Goal: Task Accomplishment & Management: Use online tool/utility

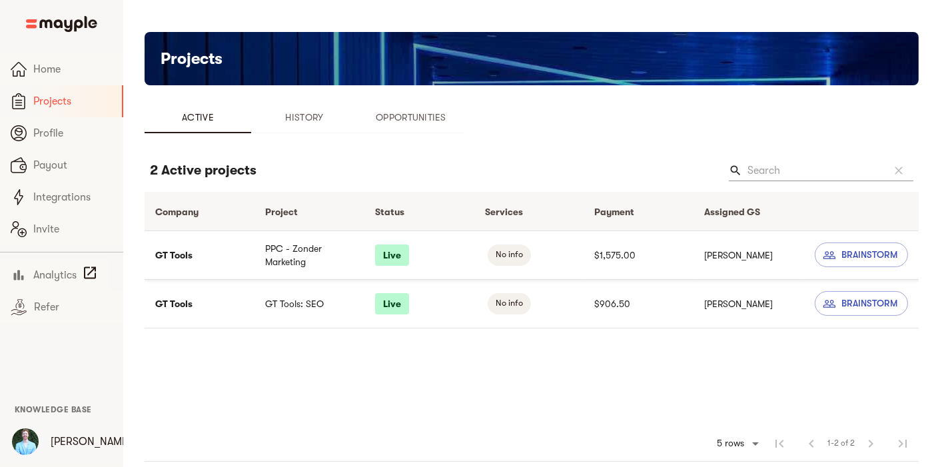
click at [297, 255] on td "PPC - Zonder Marketing" at bounding box center [309, 254] width 110 height 49
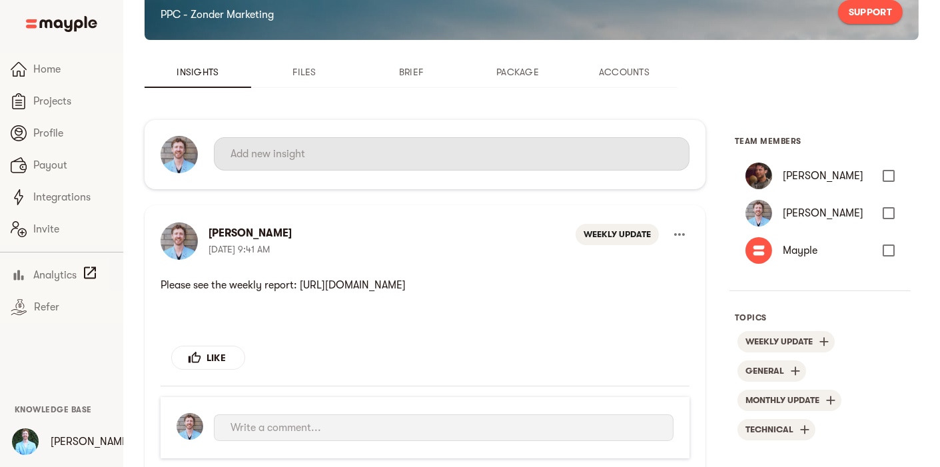
click at [372, 160] on input "text" at bounding box center [451, 153] width 442 height 21
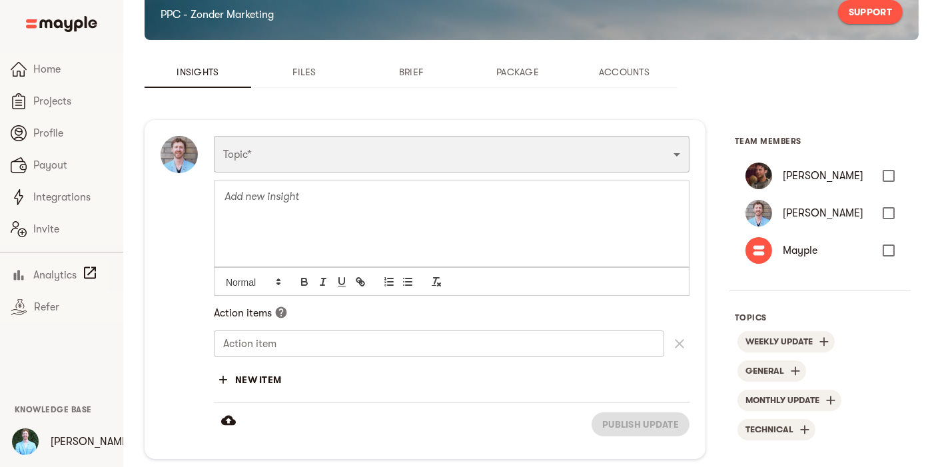
click at [372, 160] on select "Funnel Content Performance General Creatives Targeting Budget Technical Weekly …" at bounding box center [452, 154] width 476 height 36
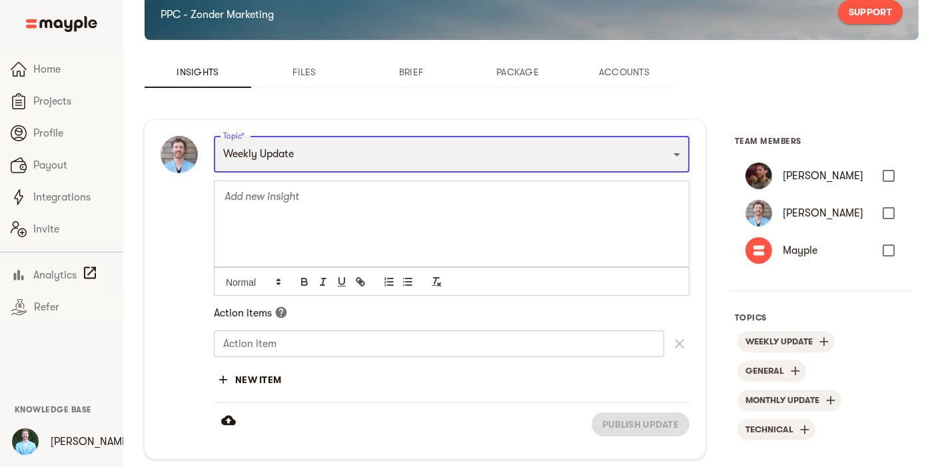
click at [214, 136] on select "Funnel Content Performance General Creatives Targeting Budget Technical Weekly …" at bounding box center [452, 154] width 476 height 36
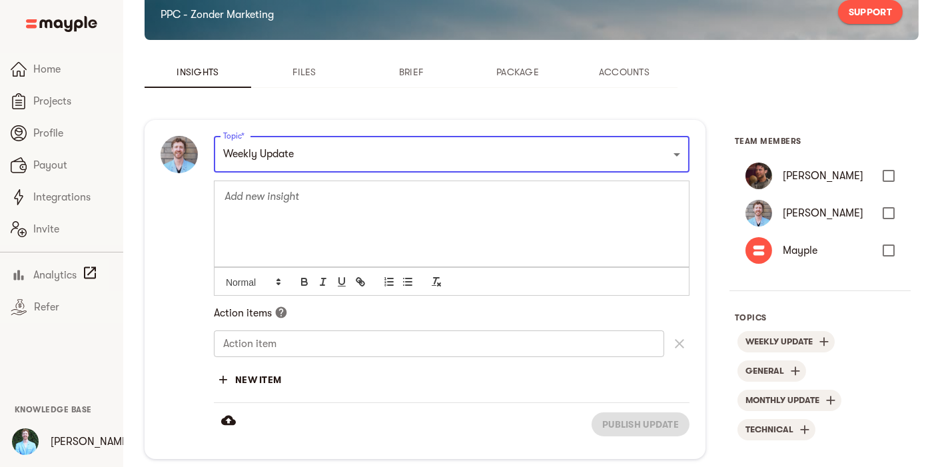
click at [316, 238] on div at bounding box center [451, 223] width 474 height 86
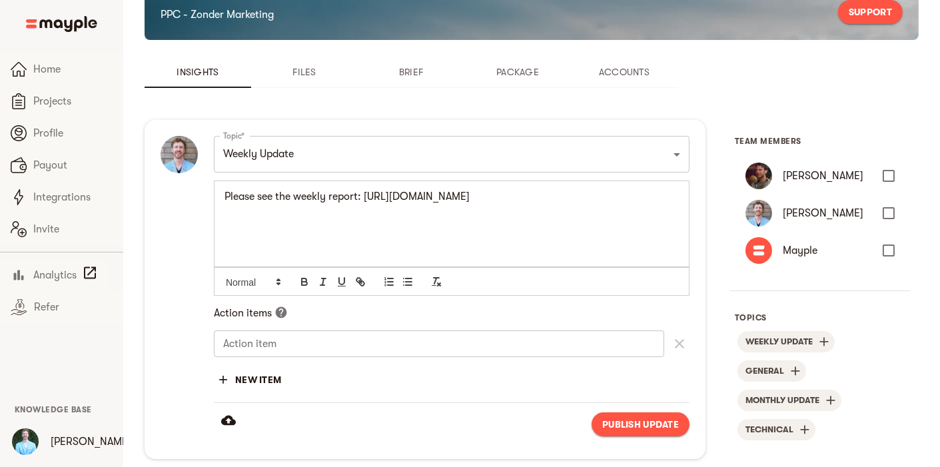
click at [614, 421] on span "Publish update" at bounding box center [640, 424] width 77 height 16
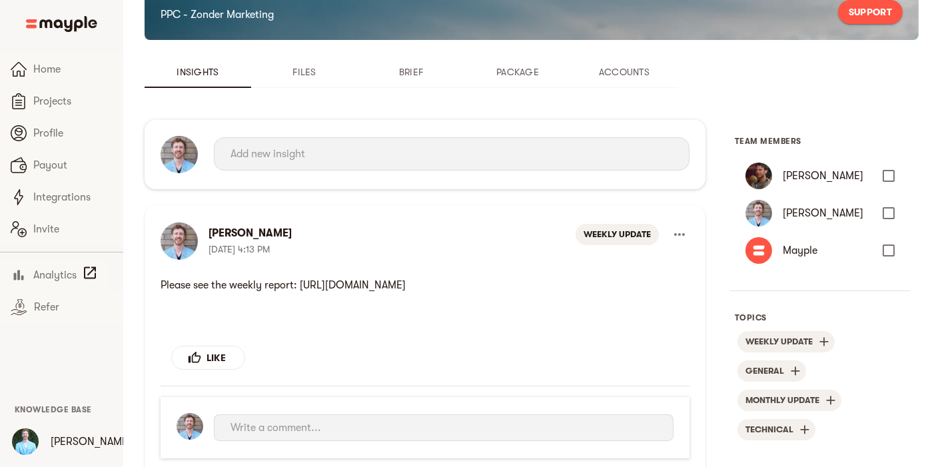
click at [274, 182] on div "Topic* Funnel Content Performance General Creatives Targeting Budget Technical …" at bounding box center [425, 154] width 561 height 69
click at [274, 179] on div "Topic* Funnel Content Performance General Creatives Targeting Budget Technical …" at bounding box center [425, 154] width 561 height 69
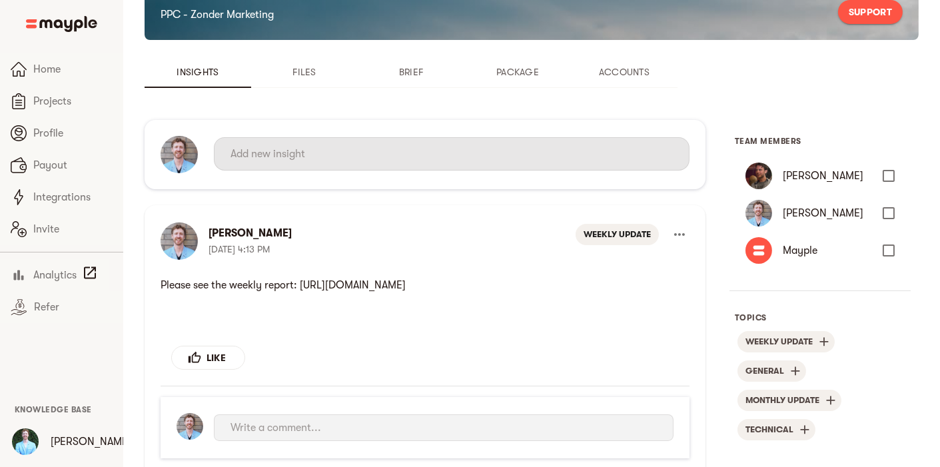
click at [304, 159] on input "text" at bounding box center [451, 153] width 442 height 21
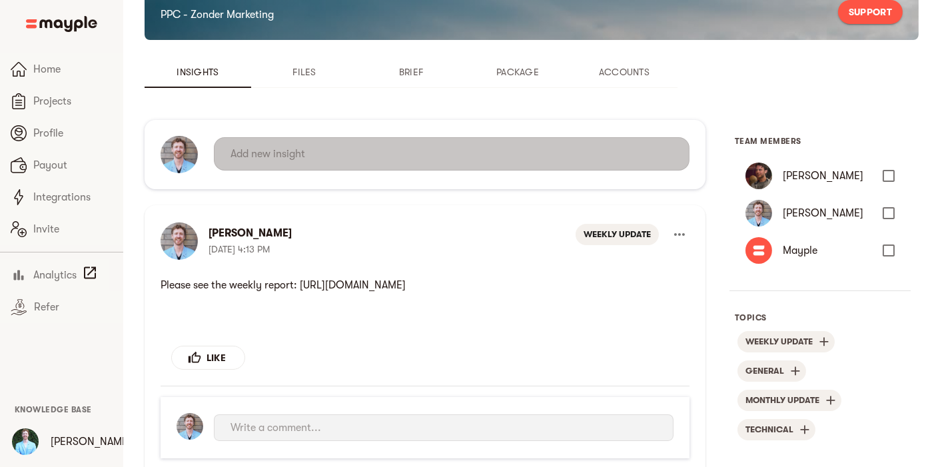
click at [314, 172] on select "Funnel Content Performance General Creatives Targeting Budget Technical Weekly …" at bounding box center [452, 190] width 476 height 36
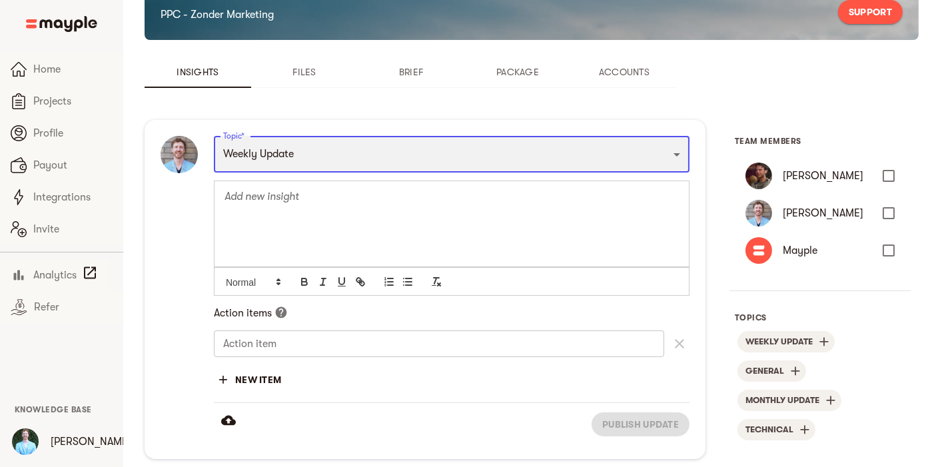
select select "WEEKLY_UPDATE"
click at [214, 136] on select "Funnel Content Performance General Creatives Targeting Budget Technical Weekly …" at bounding box center [452, 154] width 476 height 36
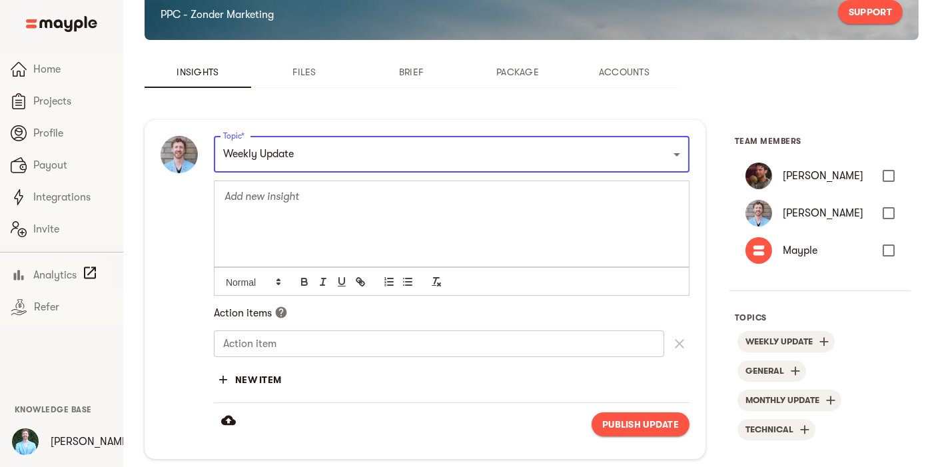
click at [287, 201] on p at bounding box center [451, 196] width 454 height 15
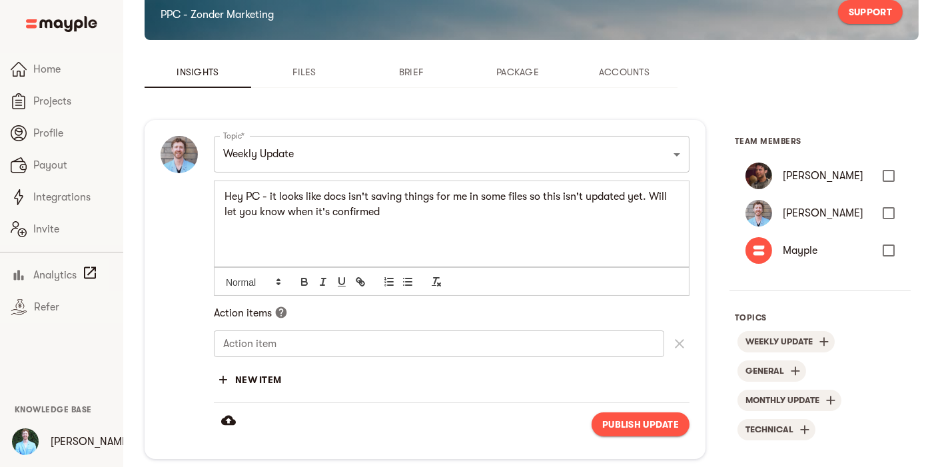
click at [635, 425] on span "Publish update" at bounding box center [640, 424] width 77 height 16
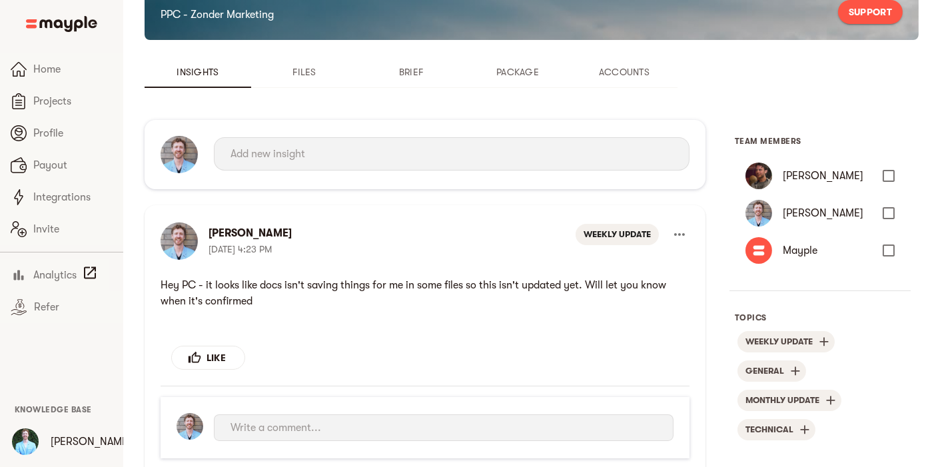
click at [679, 232] on icon "more" at bounding box center [679, 234] width 16 height 16
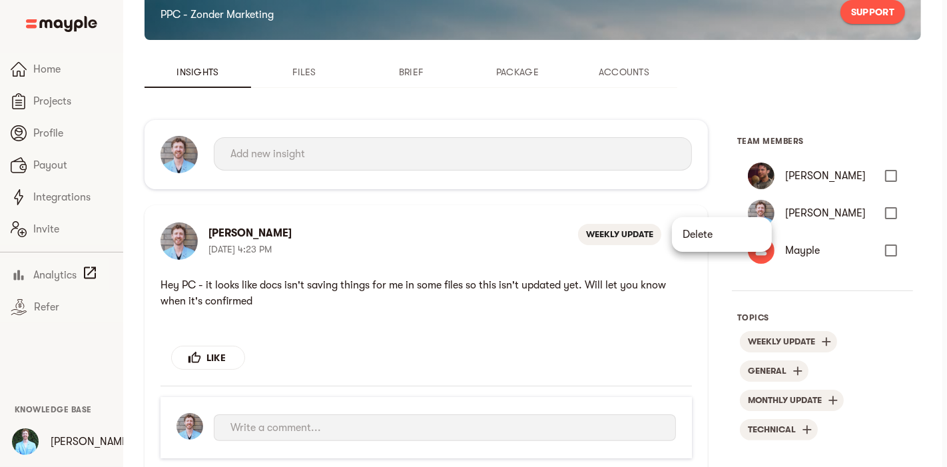
click at [681, 232] on li "Delete" at bounding box center [722, 234] width 100 height 24
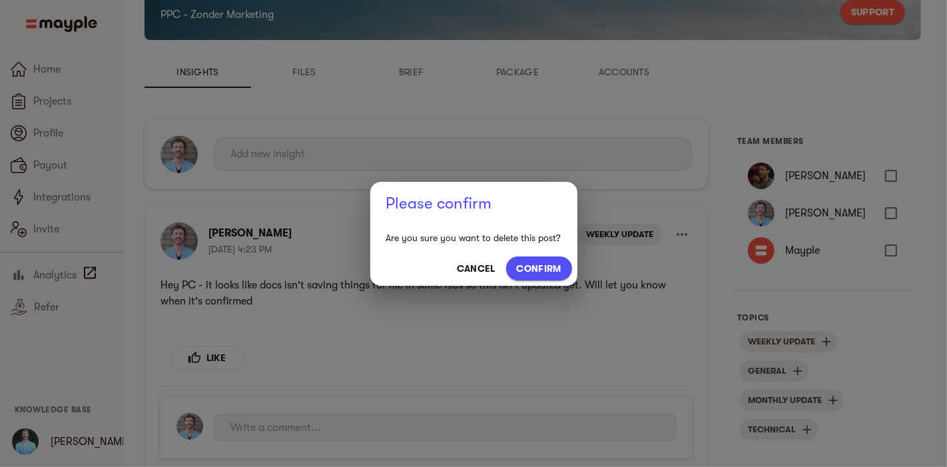
click at [537, 264] on span "CONFIRM" at bounding box center [539, 268] width 45 height 16
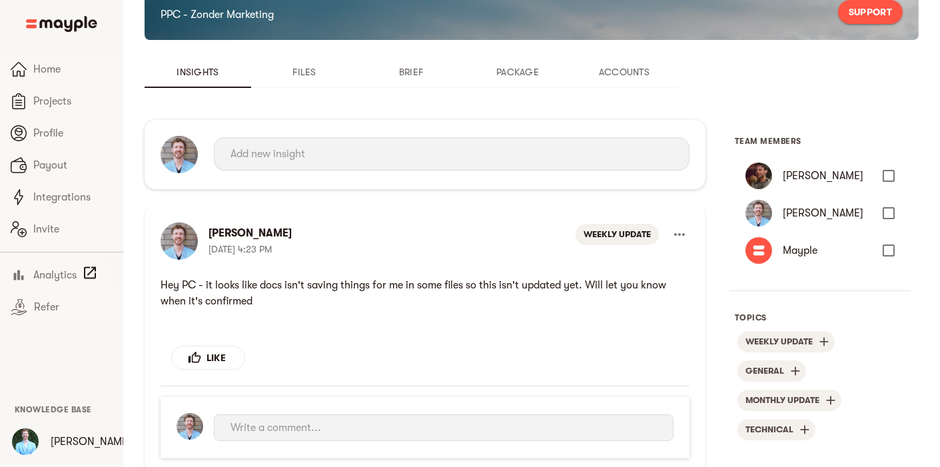
click at [540, 263] on div "[PERSON_NAME] [DATE] 4:23 PM WEEKLY UPDATE LIKE Cancel Send" at bounding box center [425, 353] width 561 height 296
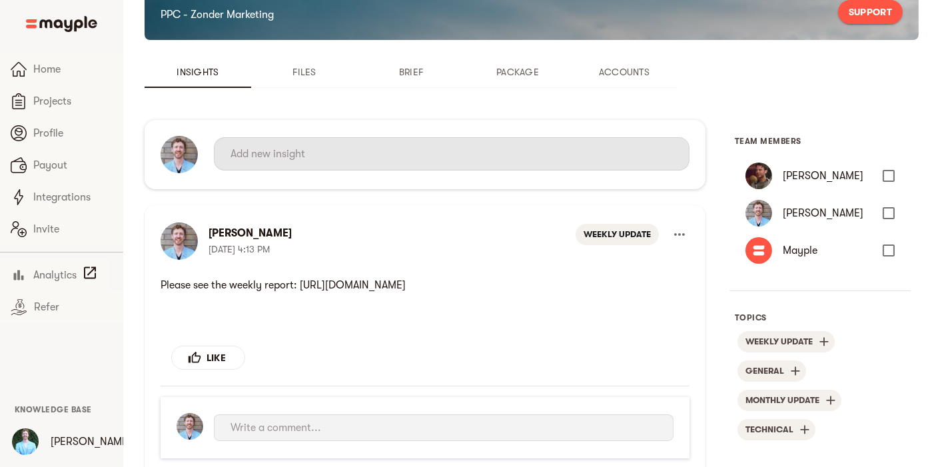
click at [354, 149] on input "text" at bounding box center [451, 153] width 442 height 21
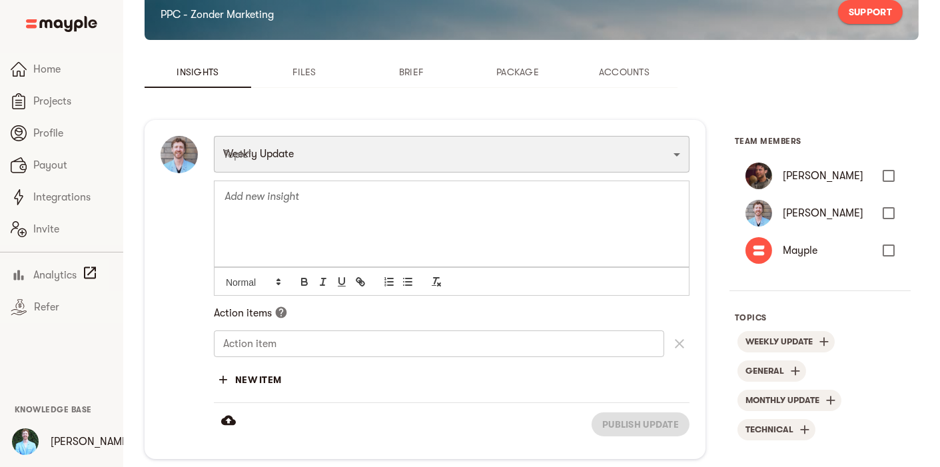
click at [376, 153] on select "Funnel Content Performance General Creatives Targeting Budget Technical Weekly …" at bounding box center [452, 154] width 476 height 36
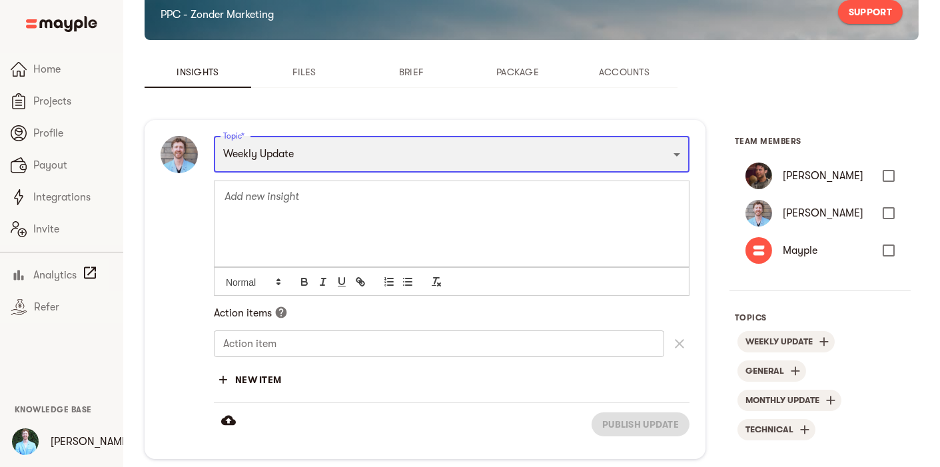
select select "WEEKLY_UPDATE"
click at [214, 136] on select "Funnel Content Performance General Creatives Targeting Budget Technical Weekly …" at bounding box center [452, 154] width 476 height 36
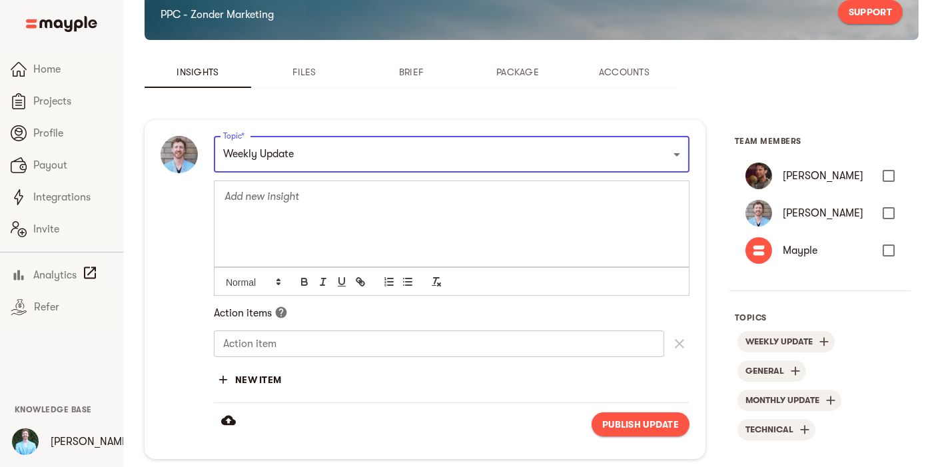
click at [333, 189] on p at bounding box center [451, 196] width 454 height 15
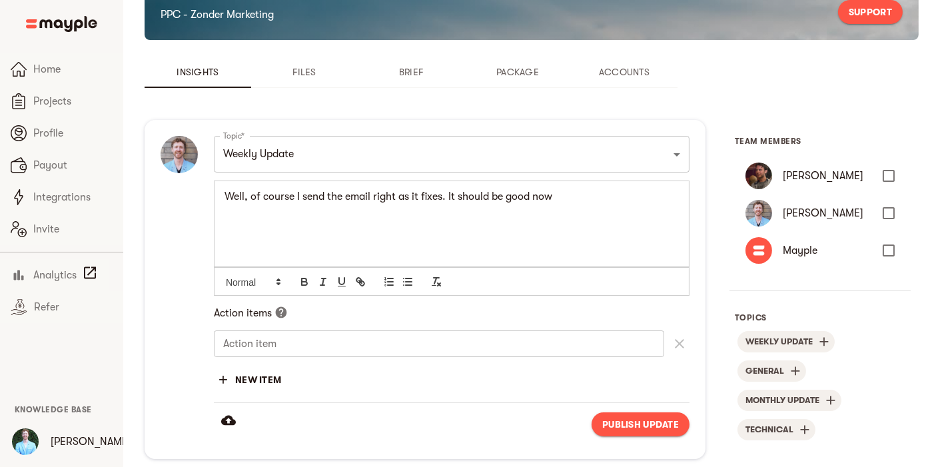
click at [621, 426] on span "Publish update" at bounding box center [640, 424] width 77 height 16
